Goal: Navigation & Orientation: Find specific page/section

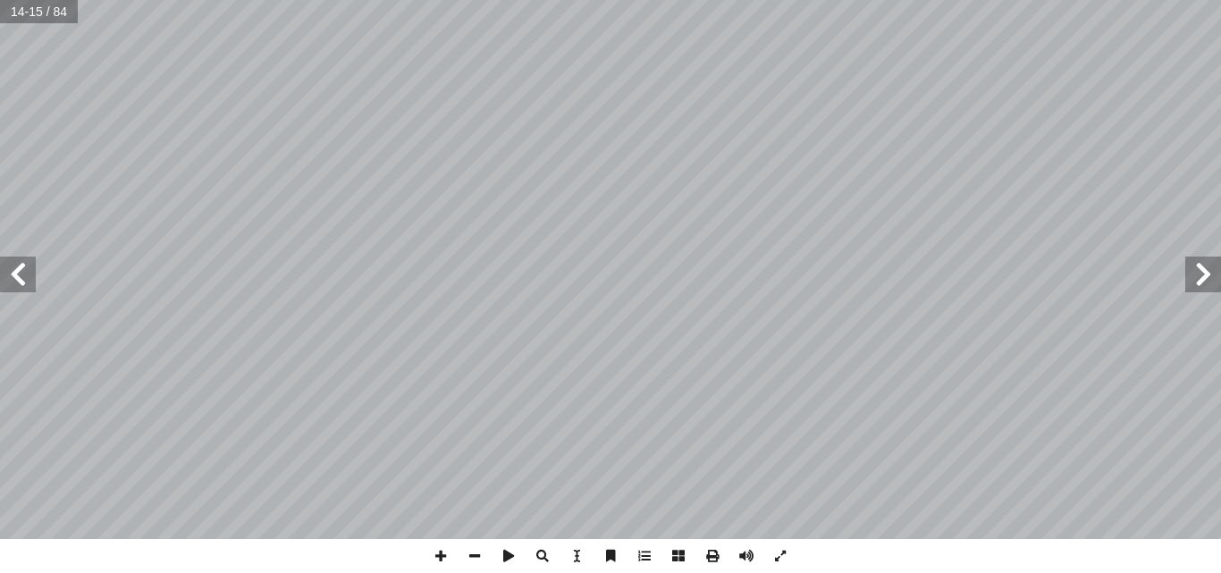
click at [1205, 279] on span at bounding box center [1203, 275] width 36 height 36
click at [22, 279] on span at bounding box center [18, 275] width 36 height 36
click at [25, 279] on span at bounding box center [18, 275] width 36 height 36
drag, startPoint x: 32, startPoint y: 280, endPoint x: 19, endPoint y: 269, distance: 17.2
click at [19, 269] on span at bounding box center [18, 275] width 36 height 36
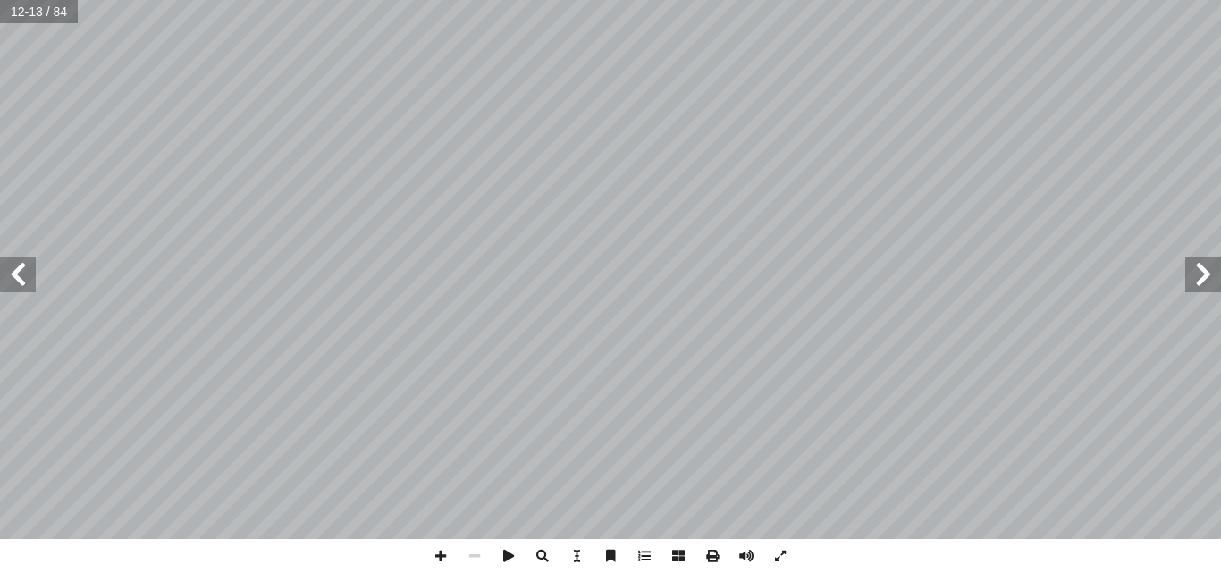
drag, startPoint x: 19, startPoint y: 269, endPoint x: 17, endPoint y: 280, distance: 10.9
click at [17, 280] on span at bounding box center [18, 275] width 36 height 36
click at [705, 163] on html "الصفحة الرئيسية الصف الأول الصف الثاني الصف الثالث الصف الرابع الصف الخامس الصف…" at bounding box center [610, 81] width 1221 height 163
